Goal: Information Seeking & Learning: Check status

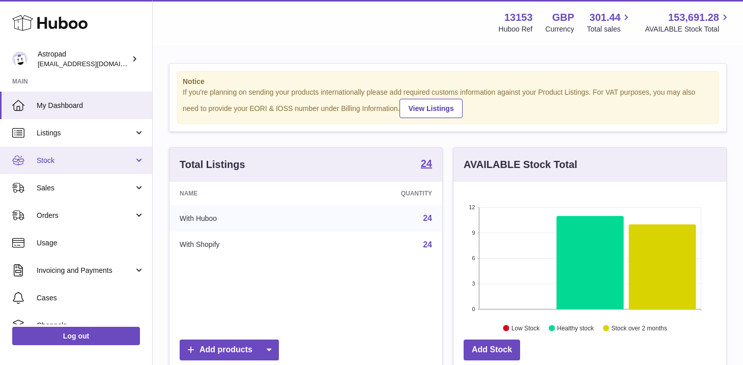
scroll to position [2, 0]
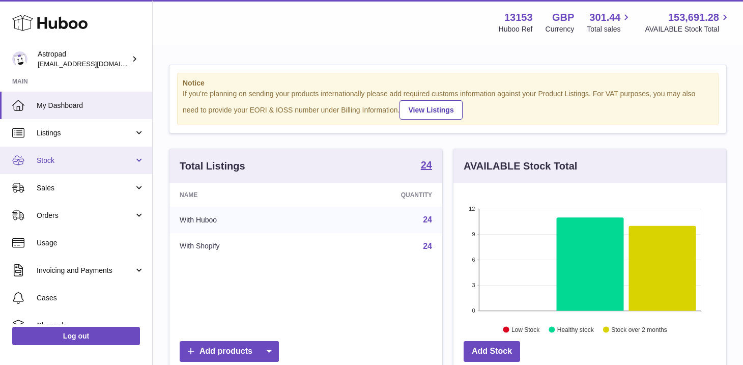
click at [40, 159] on span "Stock" at bounding box center [85, 161] width 97 height 10
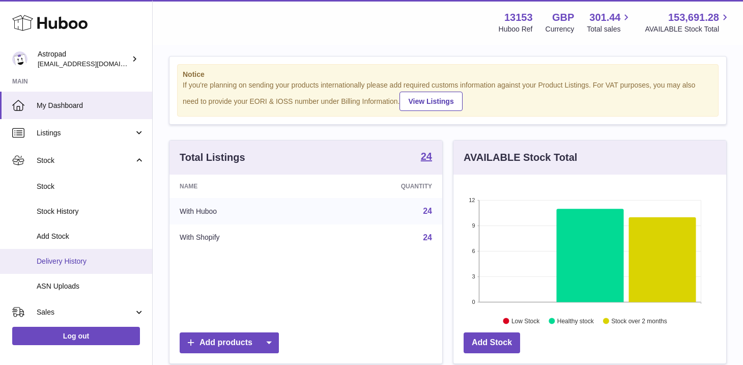
click at [56, 258] on span "Delivery History" at bounding box center [91, 262] width 108 height 10
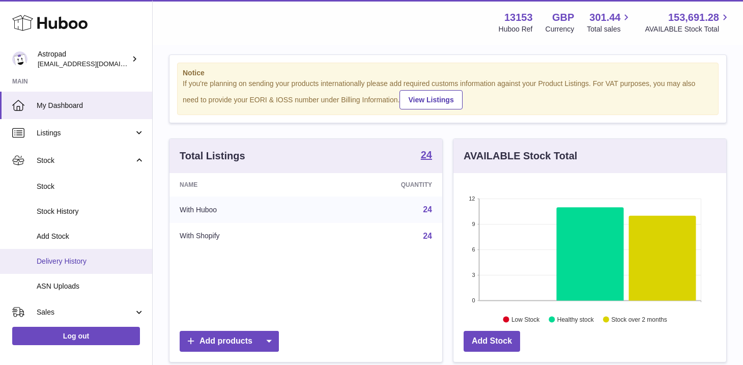
scroll to position [11, 0]
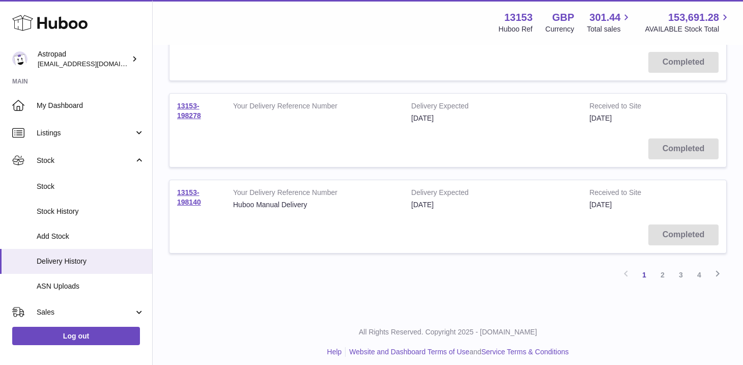
scroll to position [790, 0]
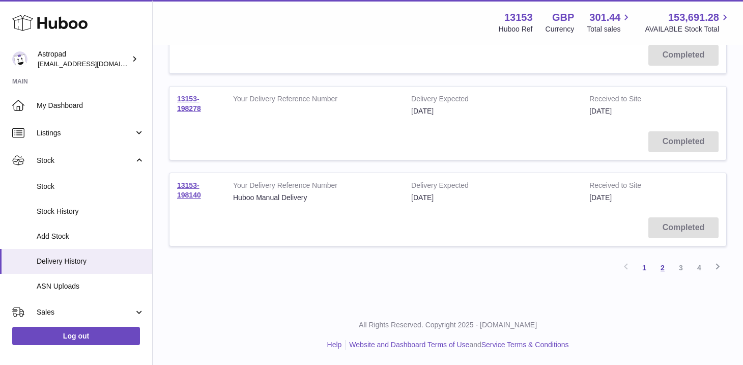
click at [664, 267] on link "2" at bounding box center [663, 268] width 18 height 18
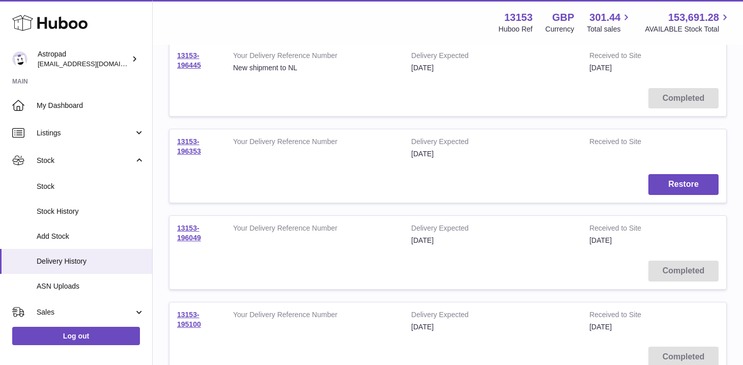
scroll to position [790, 0]
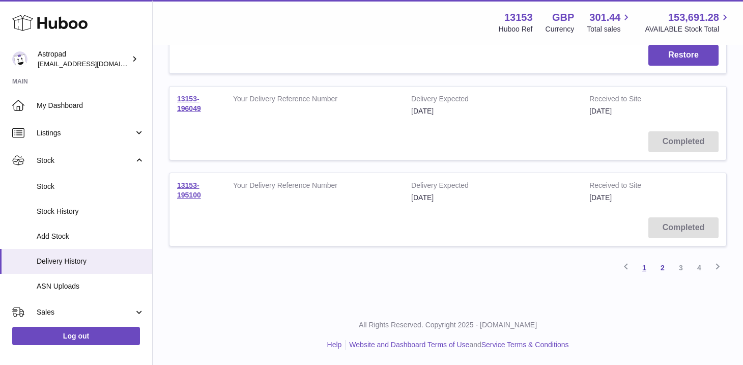
click at [648, 266] on link "1" at bounding box center [644, 268] width 18 height 18
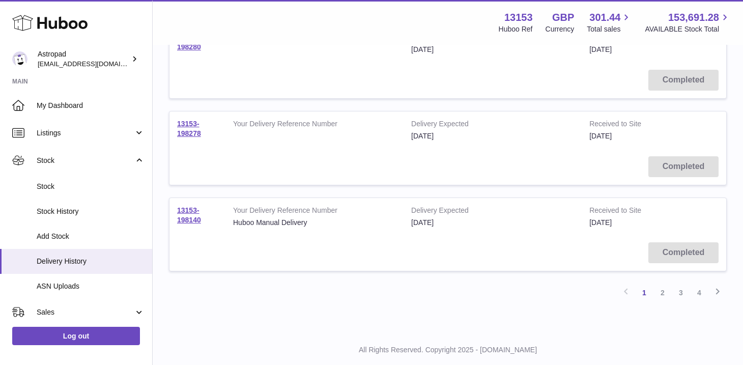
scroll to position [767, 0]
click at [193, 219] on link "13153-198140" at bounding box center [189, 213] width 24 height 18
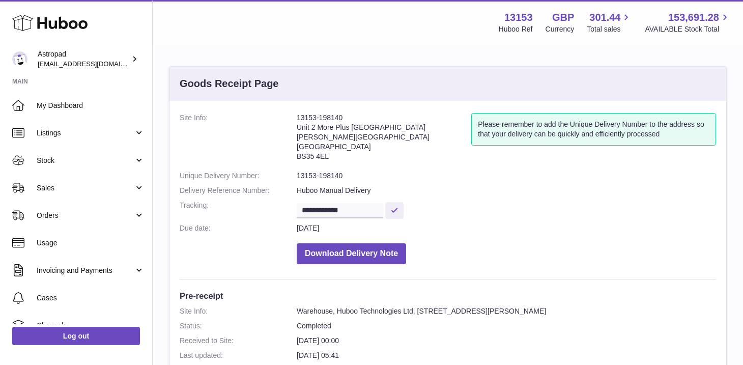
drag, startPoint x: 345, startPoint y: 116, endPoint x: 294, endPoint y: 116, distance: 51.4
click at [293, 116] on dl "**********" at bounding box center [448, 191] width 537 height 156
copy dl "13153-198140"
click at [73, 156] on span "Stock" at bounding box center [85, 161] width 97 height 10
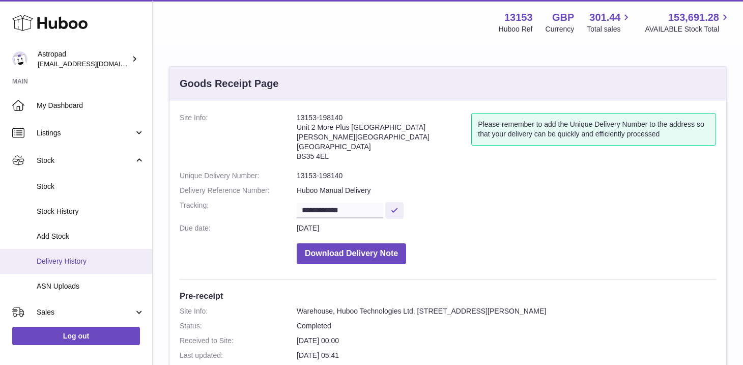
click at [70, 259] on span "Delivery History" at bounding box center [91, 262] width 108 height 10
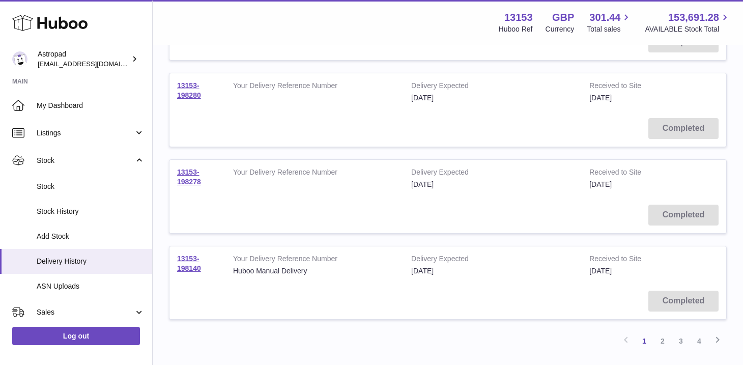
scroll to position [727, 0]
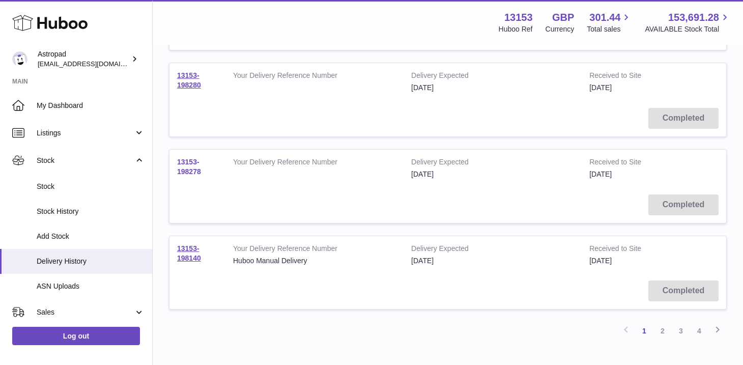
click at [193, 170] on link "13153-198278" at bounding box center [189, 167] width 24 height 18
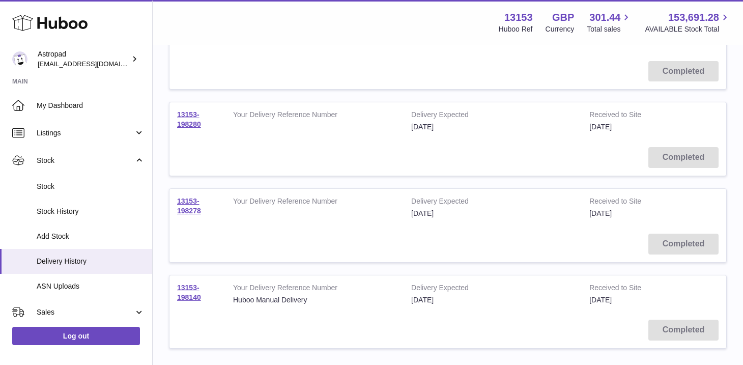
scroll to position [689, 0]
click at [194, 124] on link "13153-198280" at bounding box center [189, 118] width 24 height 18
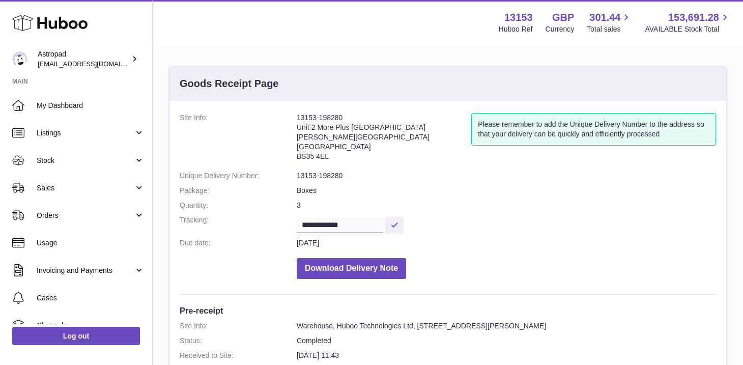
drag, startPoint x: 343, startPoint y: 118, endPoint x: 298, endPoint y: 118, distance: 45.3
click at [298, 118] on address "13153-198280 Unit 2 More Plus Central Park Hudson Ave Severn Beach BS35 4EL" at bounding box center [384, 139] width 175 height 53
copy address "13153-198280"
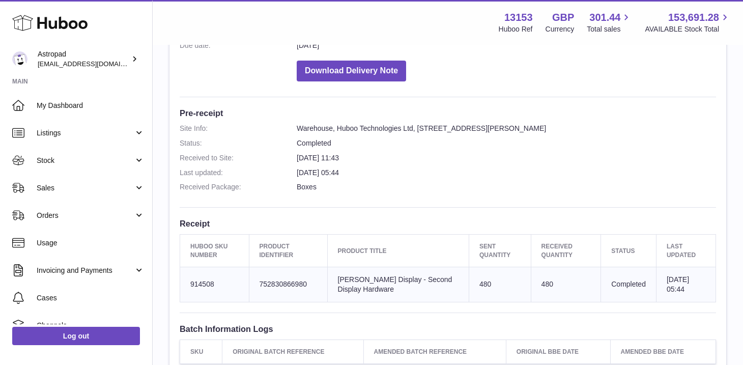
scroll to position [198, 0]
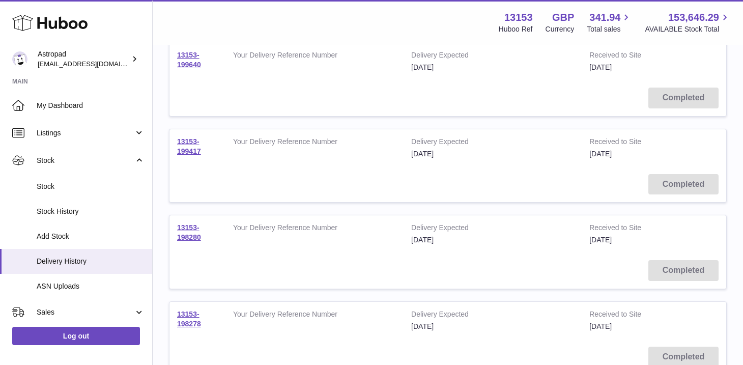
scroll to position [560, 0]
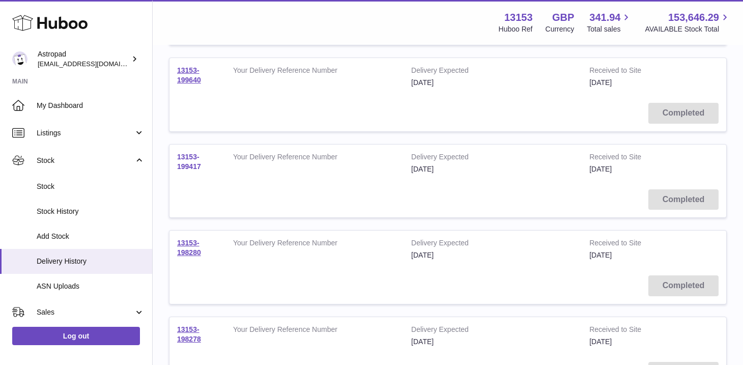
click at [194, 169] on link "13153-199417" at bounding box center [189, 162] width 24 height 18
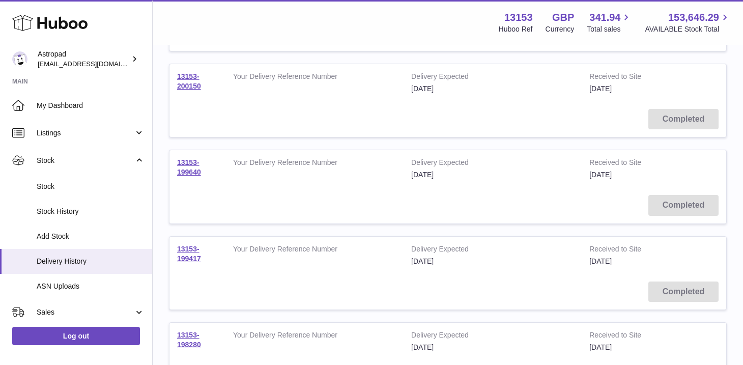
scroll to position [457, 0]
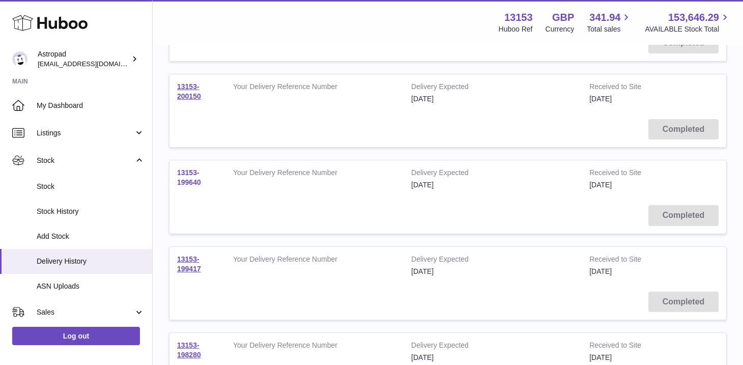
click at [194, 183] on link "13153-199640" at bounding box center [189, 178] width 24 height 18
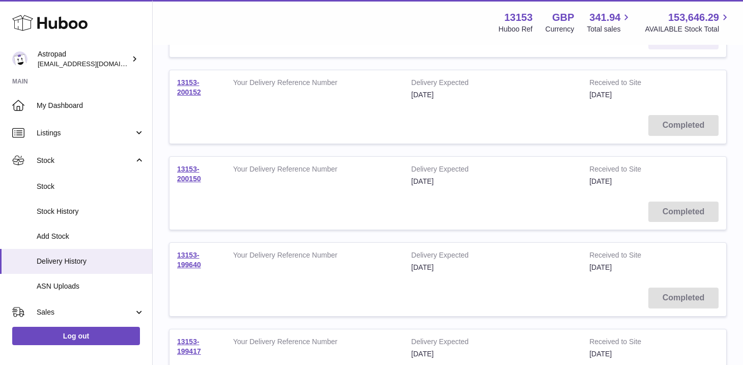
scroll to position [365, 0]
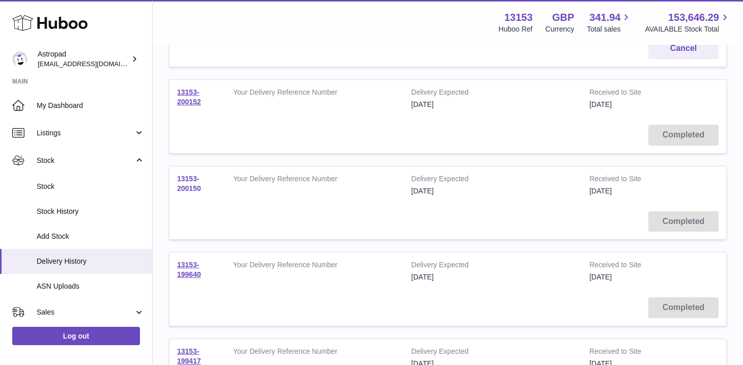
click at [191, 189] on link "13153-200150" at bounding box center [189, 184] width 24 height 18
click at [191, 101] on link "13153-200152" at bounding box center [189, 97] width 24 height 18
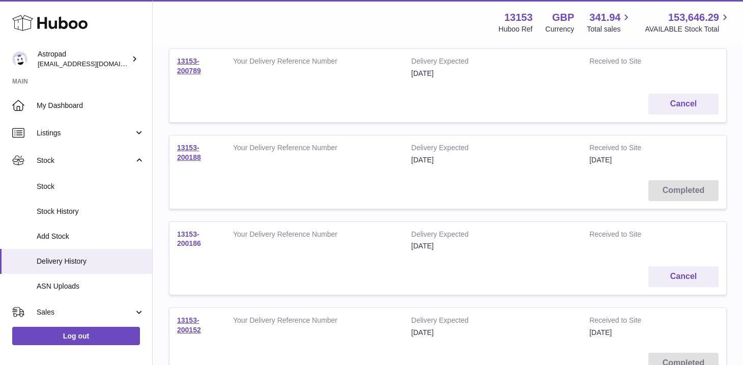
scroll to position [136, 0]
click at [190, 244] on link "13153-200186" at bounding box center [189, 239] width 24 height 18
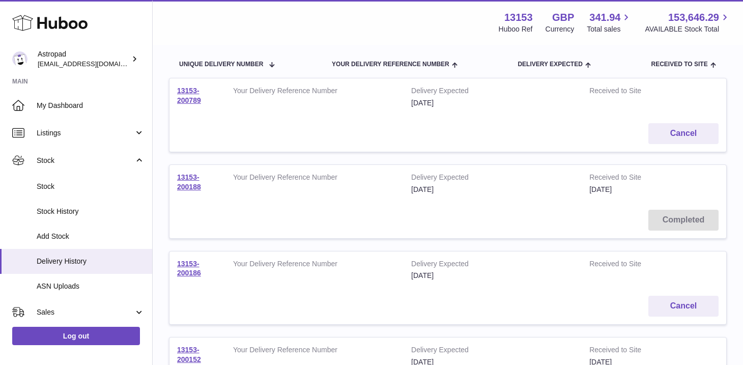
scroll to position [106, 0]
click at [196, 191] on link "13153-200188" at bounding box center [189, 184] width 24 height 18
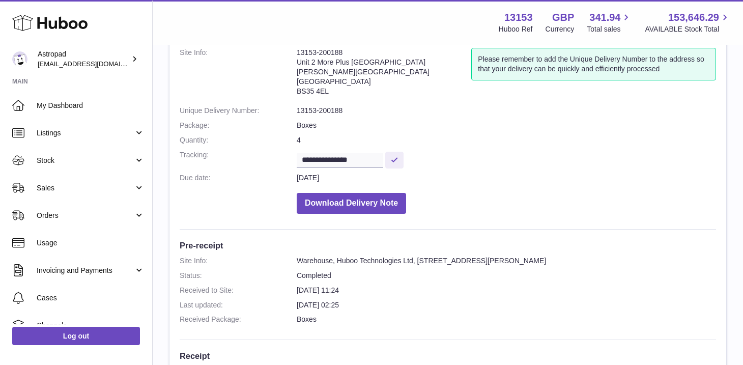
scroll to position [77, 0]
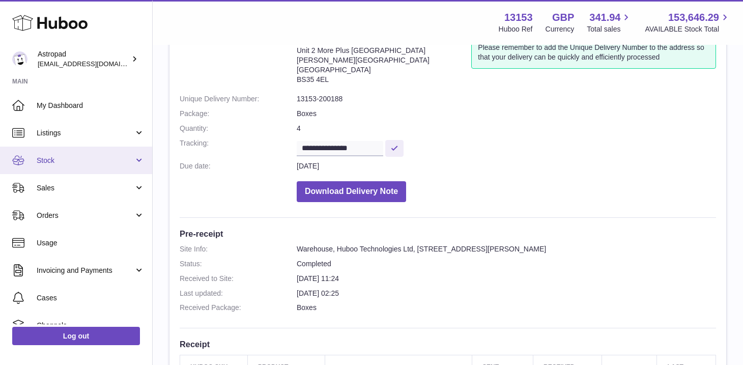
click at [40, 154] on link "Stock" at bounding box center [76, 160] width 152 height 27
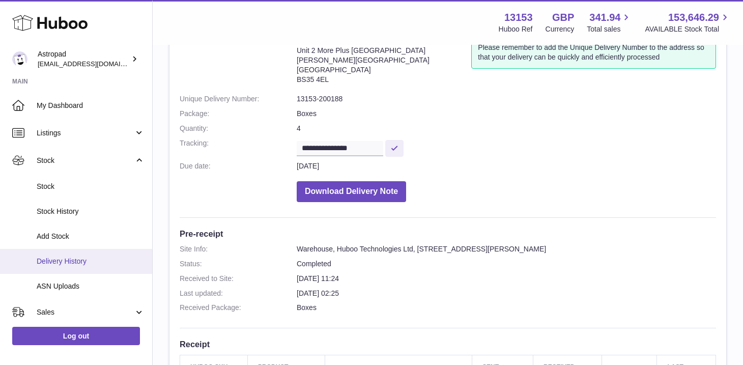
click at [77, 260] on span "Delivery History" at bounding box center [91, 262] width 108 height 10
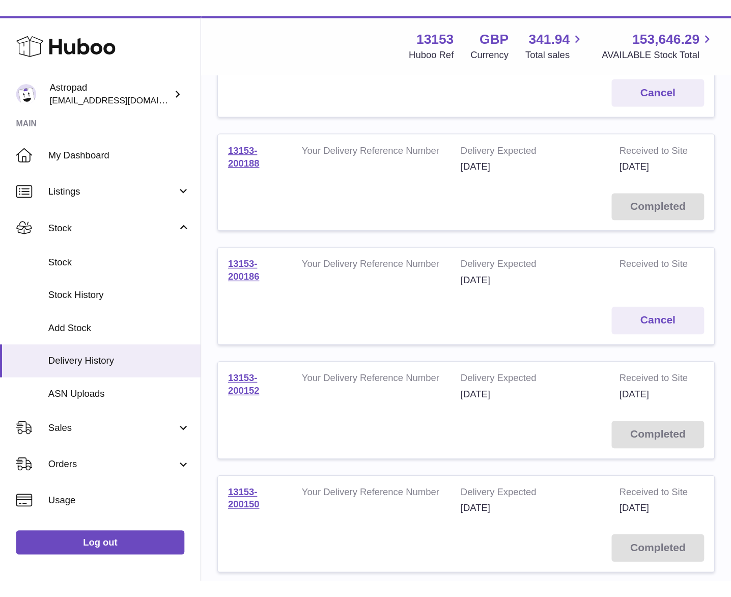
scroll to position [209, 0]
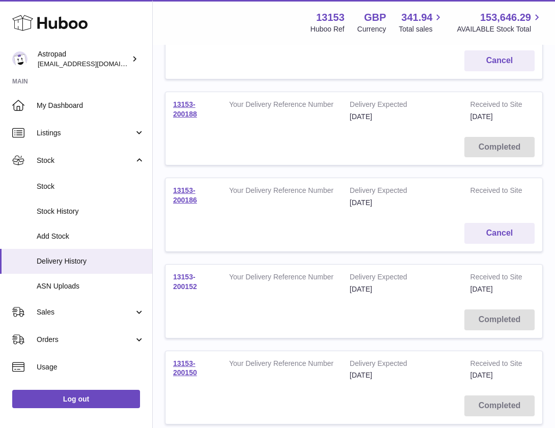
click at [184, 288] on link "13153-200152" at bounding box center [185, 282] width 24 height 18
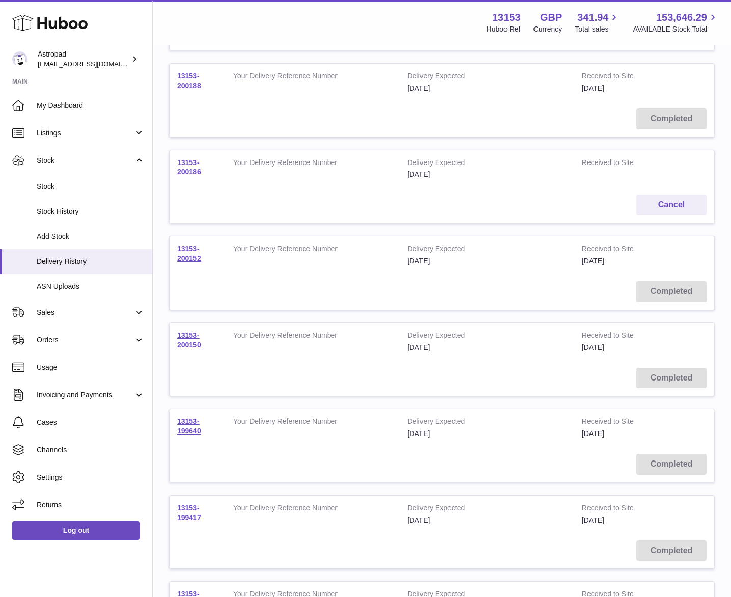
click at [182, 85] on link "13153-200188" at bounding box center [189, 81] width 24 height 18
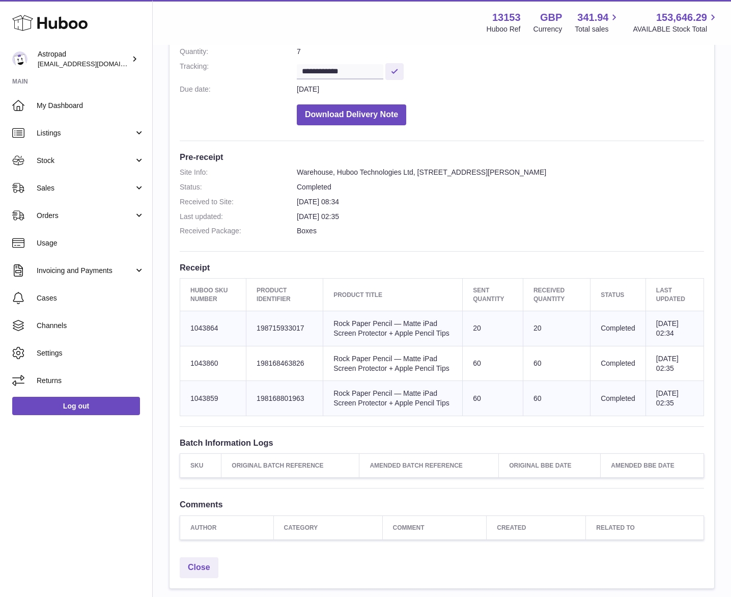
scroll to position [177, 0]
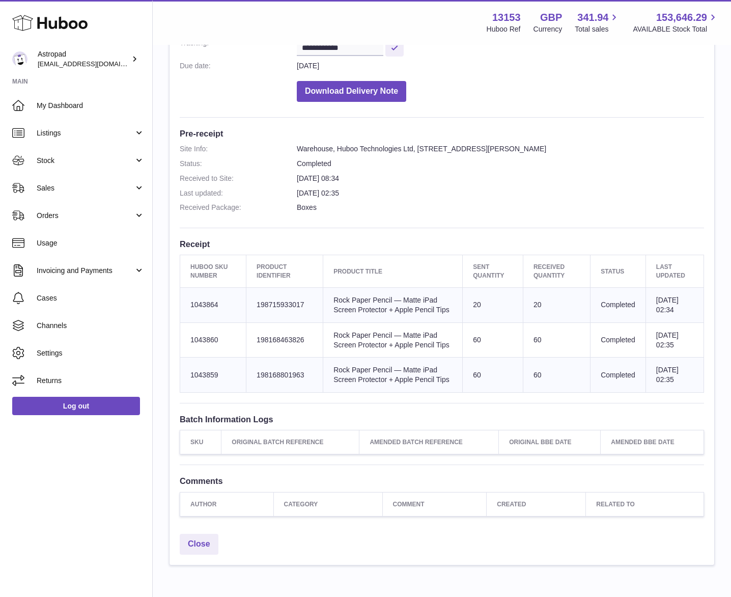
click at [462, 205] on dd "Boxes" at bounding box center [500, 208] width 407 height 10
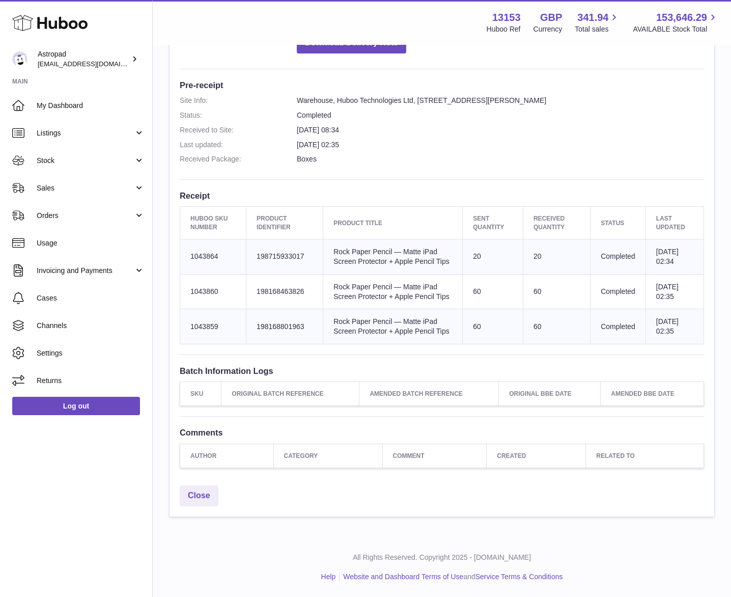
scroll to position [0, 0]
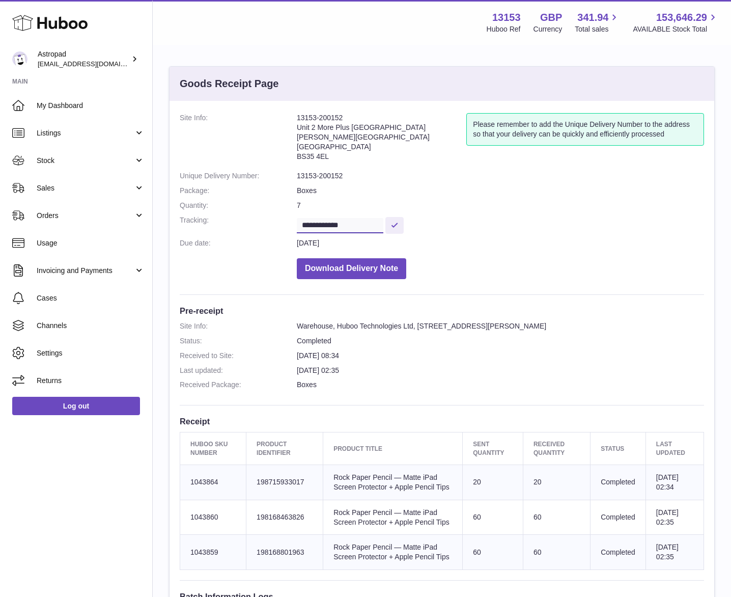
drag, startPoint x: 358, startPoint y: 225, endPoint x: 299, endPoint y: 225, distance: 59.1
click at [299, 225] on input "**********" at bounding box center [340, 225] width 87 height 15
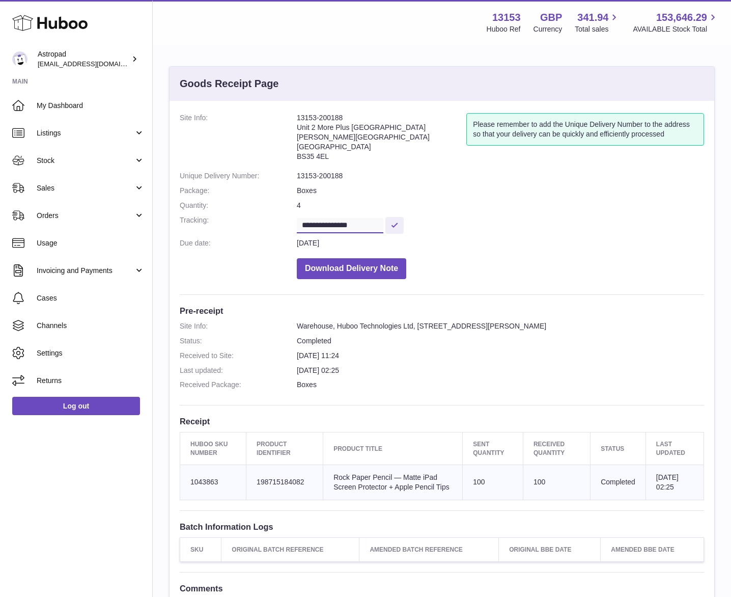
drag, startPoint x: 375, startPoint y: 223, endPoint x: 298, endPoint y: 222, distance: 77.4
click at [297, 223] on input "**********" at bounding box center [340, 225] width 87 height 15
